Goal: Task Accomplishment & Management: Manage account settings

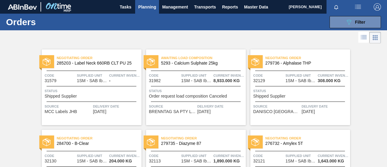
scroll to position [301, 0]
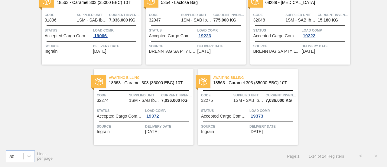
click at [106, 36] on div "19066" at bounding box center [100, 35] width 15 height 5
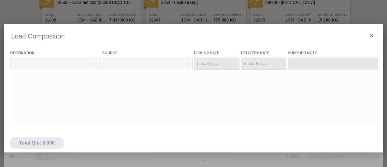
type Date "[DATE]"
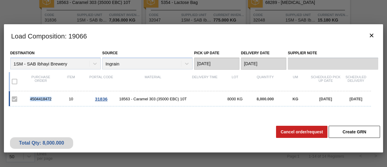
drag, startPoint x: 52, startPoint y: 100, endPoint x: 31, endPoint y: 100, distance: 21.5
click at [31, 100] on div "4504418472" at bounding box center [41, 99] width 30 height 5
copy div "4504418472"
click at [374, 41] on button "botão de ícone" at bounding box center [372, 35] width 15 height 15
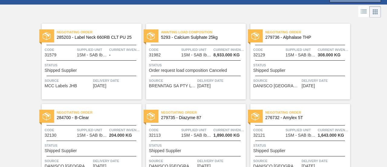
scroll to position [0, 0]
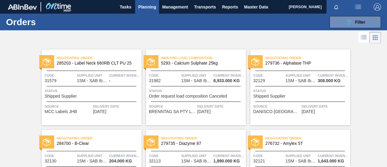
click at [142, 5] on span "Planning" at bounding box center [147, 6] width 18 height 7
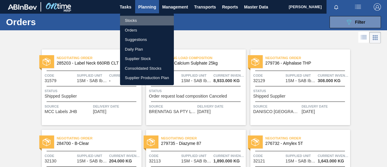
click at [132, 19] on li "Stocks" at bounding box center [147, 21] width 54 height 10
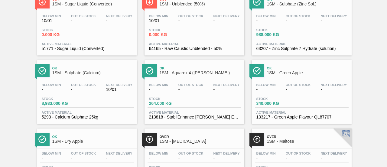
scroll to position [363, 0]
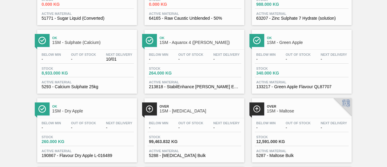
click at [192, 130] on span "-" at bounding box center [191, 127] width 25 height 5
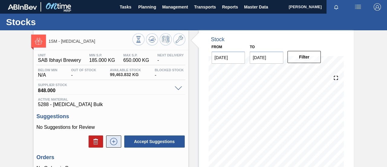
click at [111, 142] on icon at bounding box center [114, 141] width 10 height 7
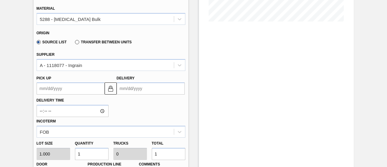
scroll to position [212, 0]
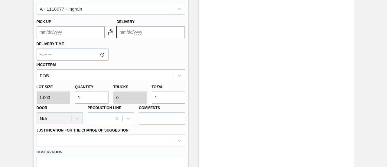
click at [140, 98] on div "Lot size 1.000 Quantity 1 Trucks 0 Total 1 Door N/A Production Line Comments" at bounding box center [111, 102] width 154 height 43
type input "3"
type input "37"
type input "0.001"
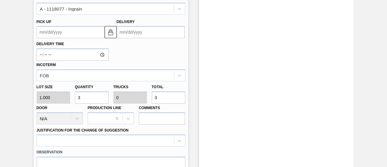
type input "37"
type input "370"
type input "0.012"
type input "370"
type input "3,700"
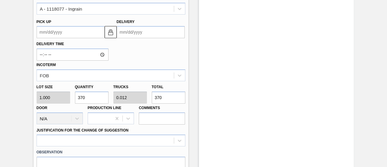
type input "0.116"
type input "3,700"
type input "37,000"
type input "1.156"
type input "37,000"
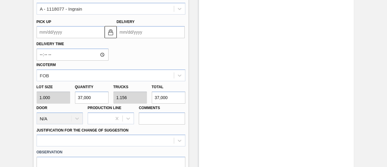
type input "370,000"
type input "11.563"
type input "370,000"
click at [159, 31] on input "Delivery" at bounding box center [151, 32] width 68 height 12
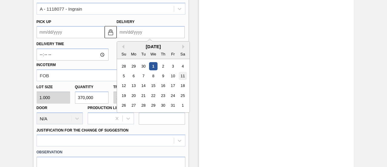
click at [183, 74] on div "11" at bounding box center [183, 76] width 8 height 8
type up3255881531 "[DATE]"
type input "[DATE]"
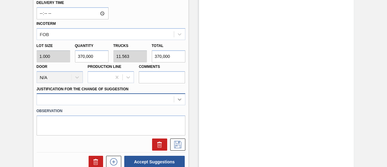
scroll to position [303, 0]
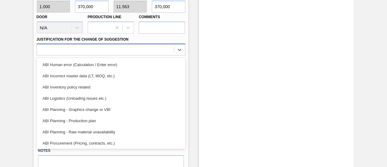
click at [170, 54] on div at bounding box center [105, 49] width 137 height 9
click at [97, 120] on div "ABI Planning - Production plan" at bounding box center [111, 120] width 149 height 11
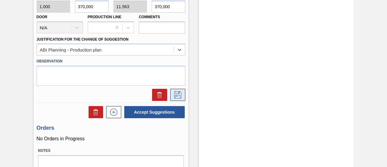
click at [182, 93] on icon at bounding box center [178, 94] width 10 height 7
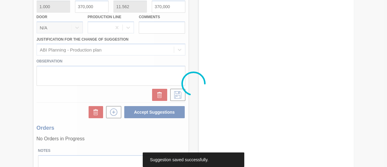
scroll to position [93, 0]
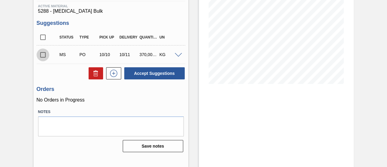
click at [45, 54] on input "checkbox" at bounding box center [43, 54] width 13 height 13
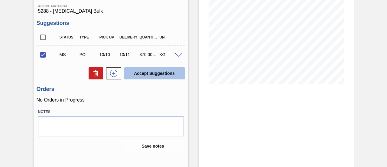
click at [159, 73] on button "Accept Suggestions" at bounding box center [154, 73] width 61 height 12
checkbox input "false"
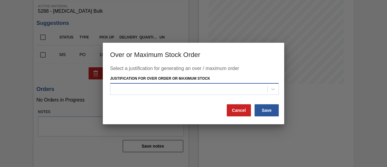
click at [159, 91] on div at bounding box center [188, 88] width 157 height 9
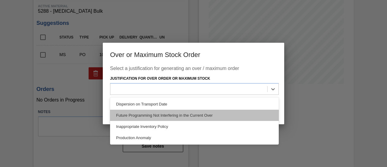
click at [158, 114] on div "Future Programming Not Interfering in the Current Over" at bounding box center [194, 115] width 169 height 11
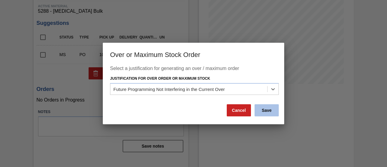
click at [264, 110] on button "Save" at bounding box center [267, 110] width 24 height 12
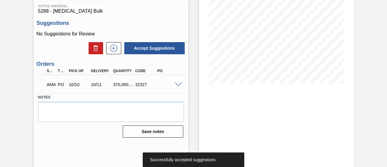
click at [180, 86] on span at bounding box center [178, 84] width 7 height 5
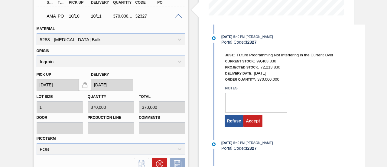
scroll to position [184, 0]
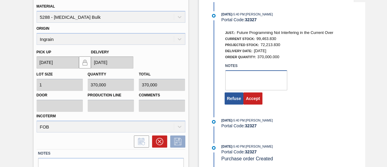
click at [248, 84] on textarea at bounding box center [256, 80] width 62 height 20
type textarea "."
click at [251, 101] on button "Accept" at bounding box center [253, 98] width 19 height 12
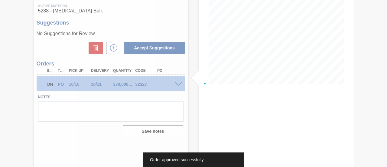
scroll to position [93, 0]
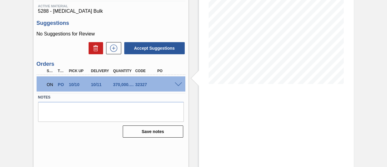
click at [178, 86] on span at bounding box center [178, 84] width 7 height 5
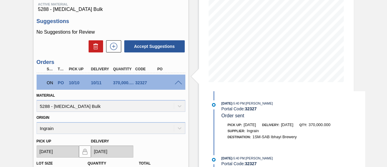
scroll to position [0, 0]
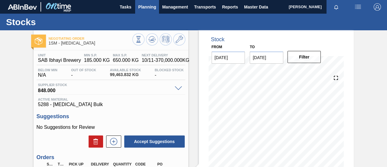
click at [144, 8] on span "Planning" at bounding box center [147, 6] width 18 height 7
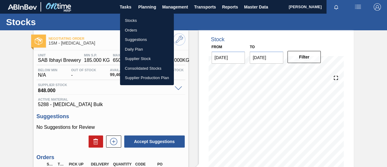
click at [131, 22] on li "Stocks" at bounding box center [147, 21] width 54 height 10
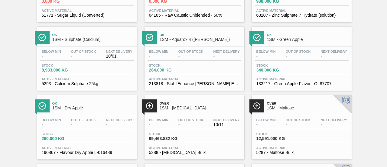
scroll to position [393, 0]
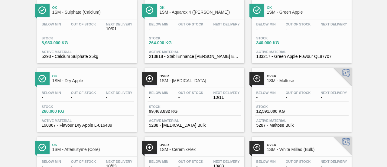
click at [276, 102] on div "Below Min - Out Of Stock - Next Delivery -" at bounding box center [302, 96] width 94 height 11
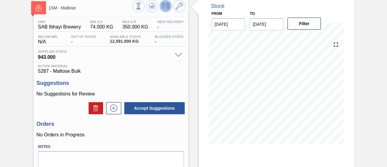
scroll to position [61, 0]
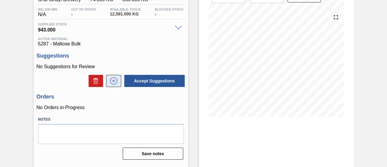
click at [117, 83] on icon at bounding box center [114, 80] width 10 height 7
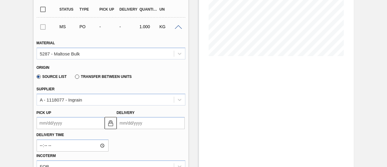
scroll to position [182, 0]
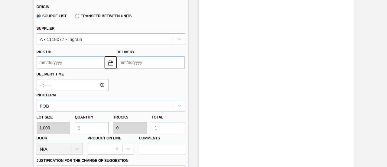
click at [145, 67] on input "Delivery" at bounding box center [151, 62] width 68 height 12
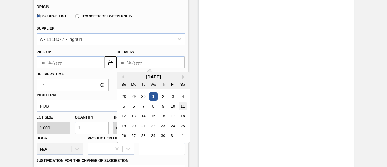
click at [181, 107] on div "11" at bounding box center [183, 106] width 8 height 8
type up3255881532 "[DATE]"
type input "[DATE]"
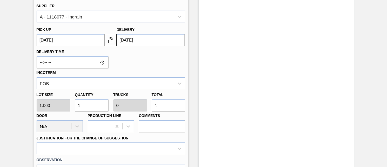
scroll to position [212, 0]
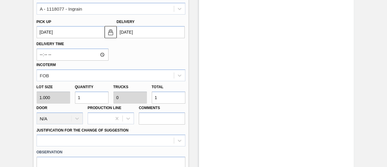
drag, startPoint x: 168, startPoint y: 97, endPoint x: 136, endPoint y: 104, distance: 32.5
click at [136, 104] on div "Lot size 1.000 Quantity 1 Trucks 0 Total 1 Door N/A Production Line Comments" at bounding box center [111, 102] width 154 height 43
type input "3"
type input "37"
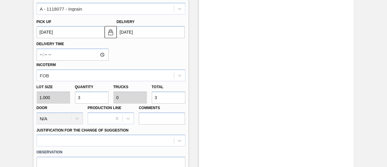
type input "0.002"
type input "37"
type input "370"
type input "0.016"
type input "370"
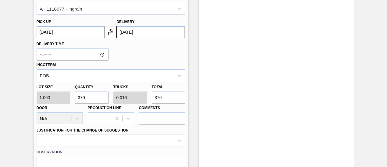
type input "3,700"
type input "0.161"
type input "3,700"
type input "37,000"
type input "1.609"
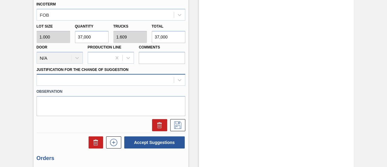
type input "37,000"
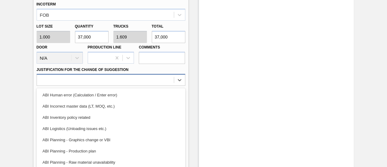
click at [148, 80] on div "option ABI Human error (Calculation / Enter error) focused, 1 of 18. 18 results…" at bounding box center [111, 80] width 149 height 12
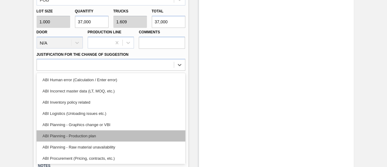
click at [95, 134] on div "ABI Planning - Production plan" at bounding box center [111, 135] width 149 height 11
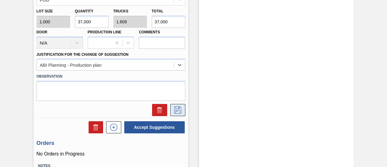
click at [183, 108] on button at bounding box center [177, 110] width 15 height 12
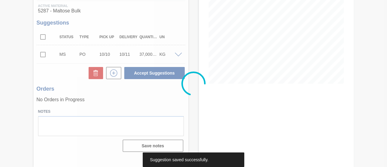
scroll to position [93, 0]
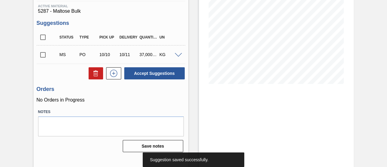
click at [46, 57] on input "checkbox" at bounding box center [43, 54] width 13 height 13
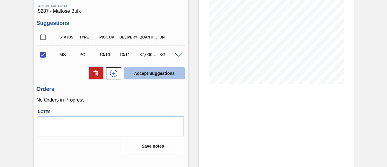
click at [168, 73] on button "Accept Suggestions" at bounding box center [154, 73] width 61 height 12
checkbox input "false"
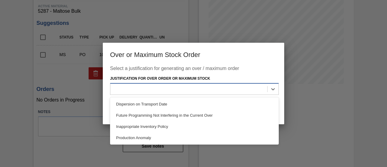
click at [195, 84] on div at bounding box center [194, 89] width 169 height 12
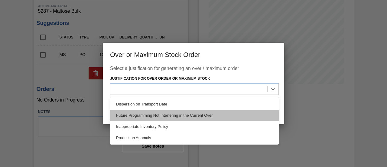
click at [161, 113] on div "Future Programming Not Interfering in the Current Over" at bounding box center [194, 115] width 169 height 11
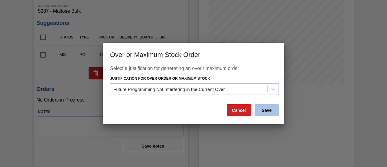
click at [264, 109] on button "Save" at bounding box center [267, 110] width 24 height 12
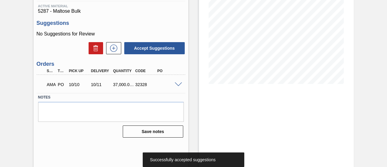
click at [179, 87] on div "AMA PO 10/10 10/11 37,000.000 32328" at bounding box center [111, 83] width 149 height 15
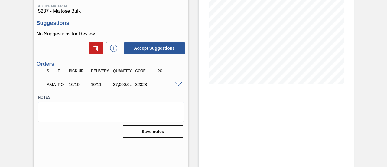
click at [179, 86] on span at bounding box center [178, 84] width 7 height 5
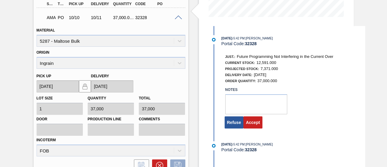
scroll to position [184, 0]
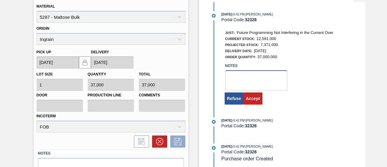
click at [232, 87] on textarea at bounding box center [256, 80] width 62 height 20
type textarea "."
click at [255, 101] on button "Accept" at bounding box center [253, 98] width 19 height 12
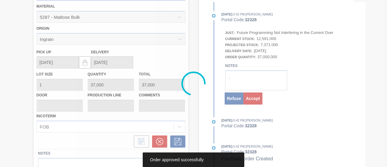
scroll to position [93, 0]
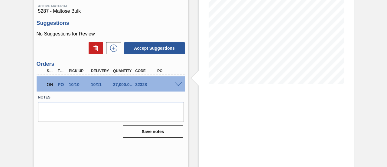
click at [179, 85] on span at bounding box center [178, 84] width 7 height 5
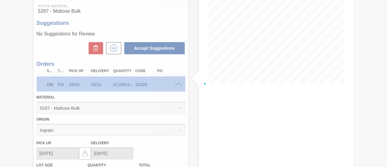
scroll to position [184, 0]
